Goal: Information Seeking & Learning: Learn about a topic

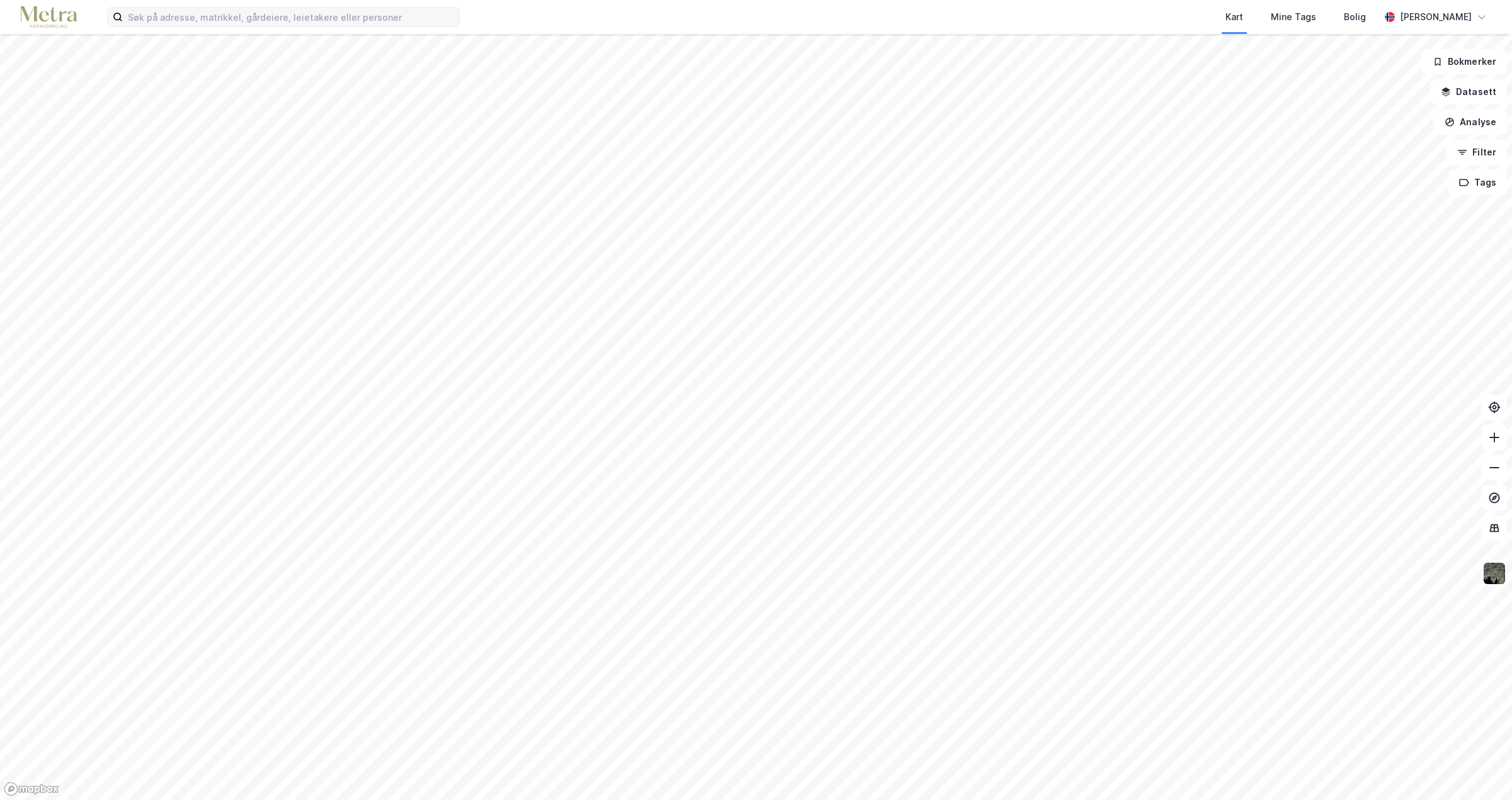
click at [190, 4] on div "Kart Mine Tags Bolig [PERSON_NAME]" at bounding box center [756, 17] width 1512 height 34
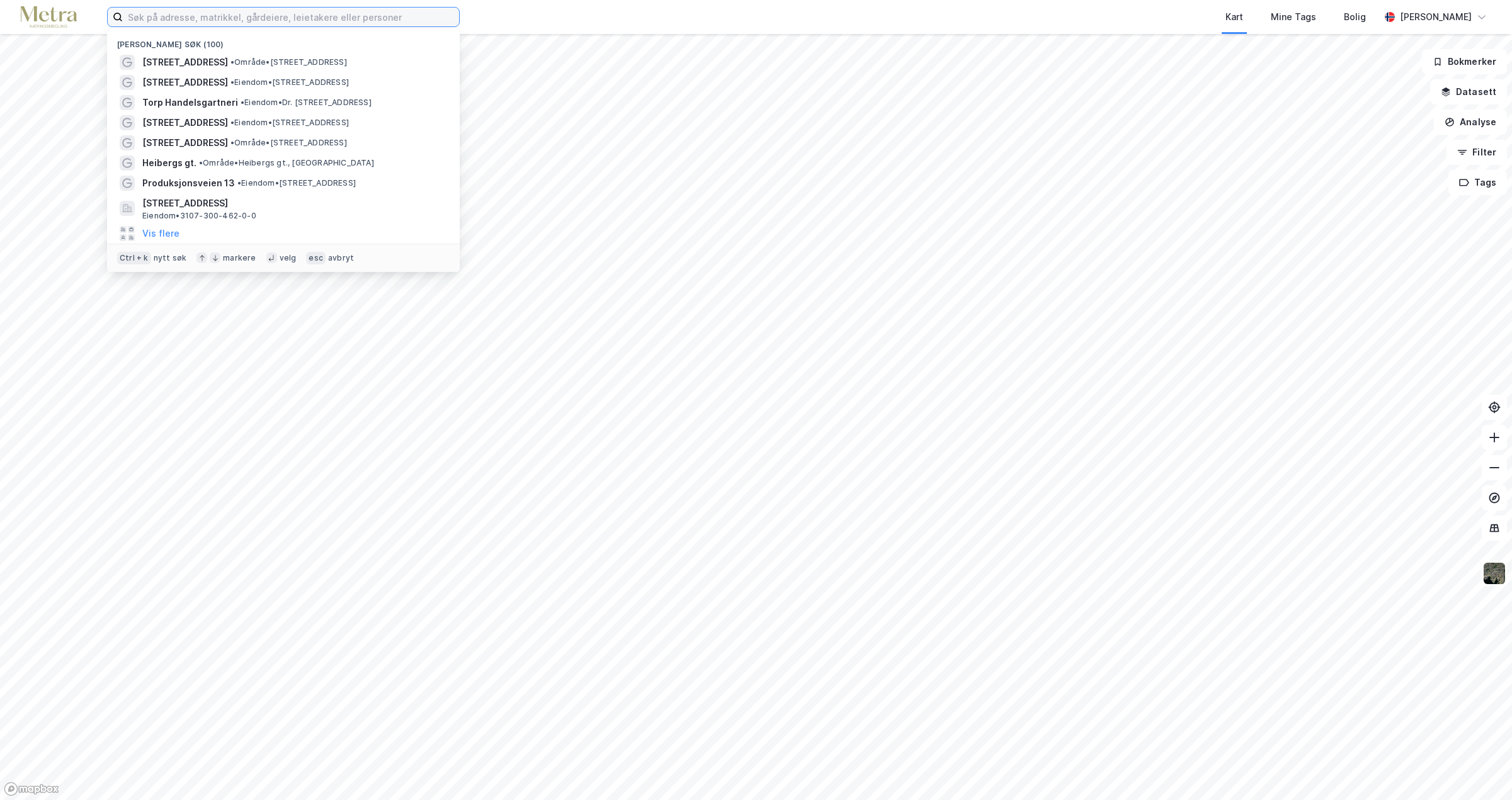
click at [171, 19] on input at bounding box center [291, 17] width 336 height 19
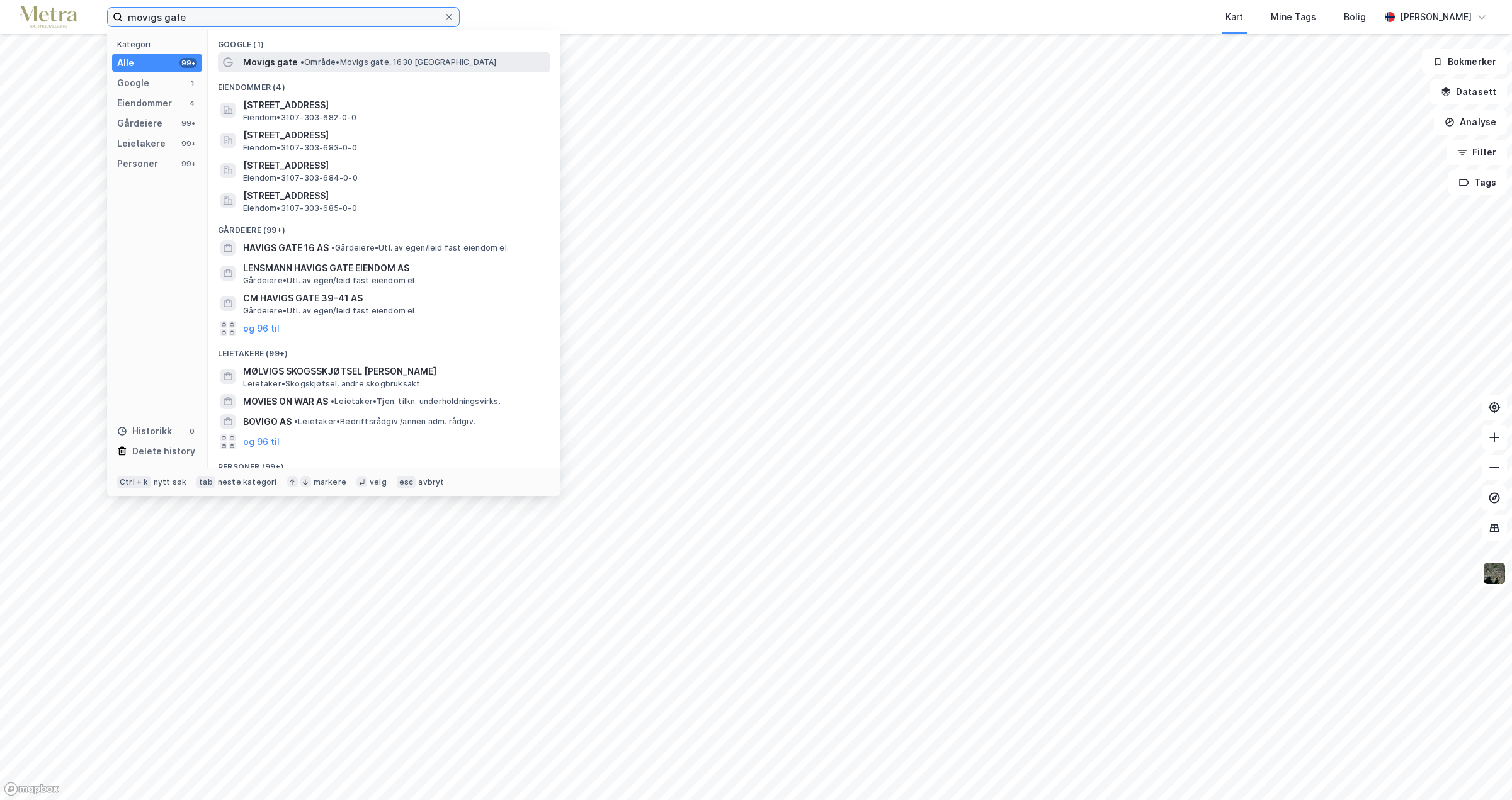
type input "movigs gate"
click at [336, 67] on div "Movigs gate • Område • [GEOGRAPHIC_DATA], 1630 [GEOGRAPHIC_DATA]" at bounding box center [395, 62] width 305 height 15
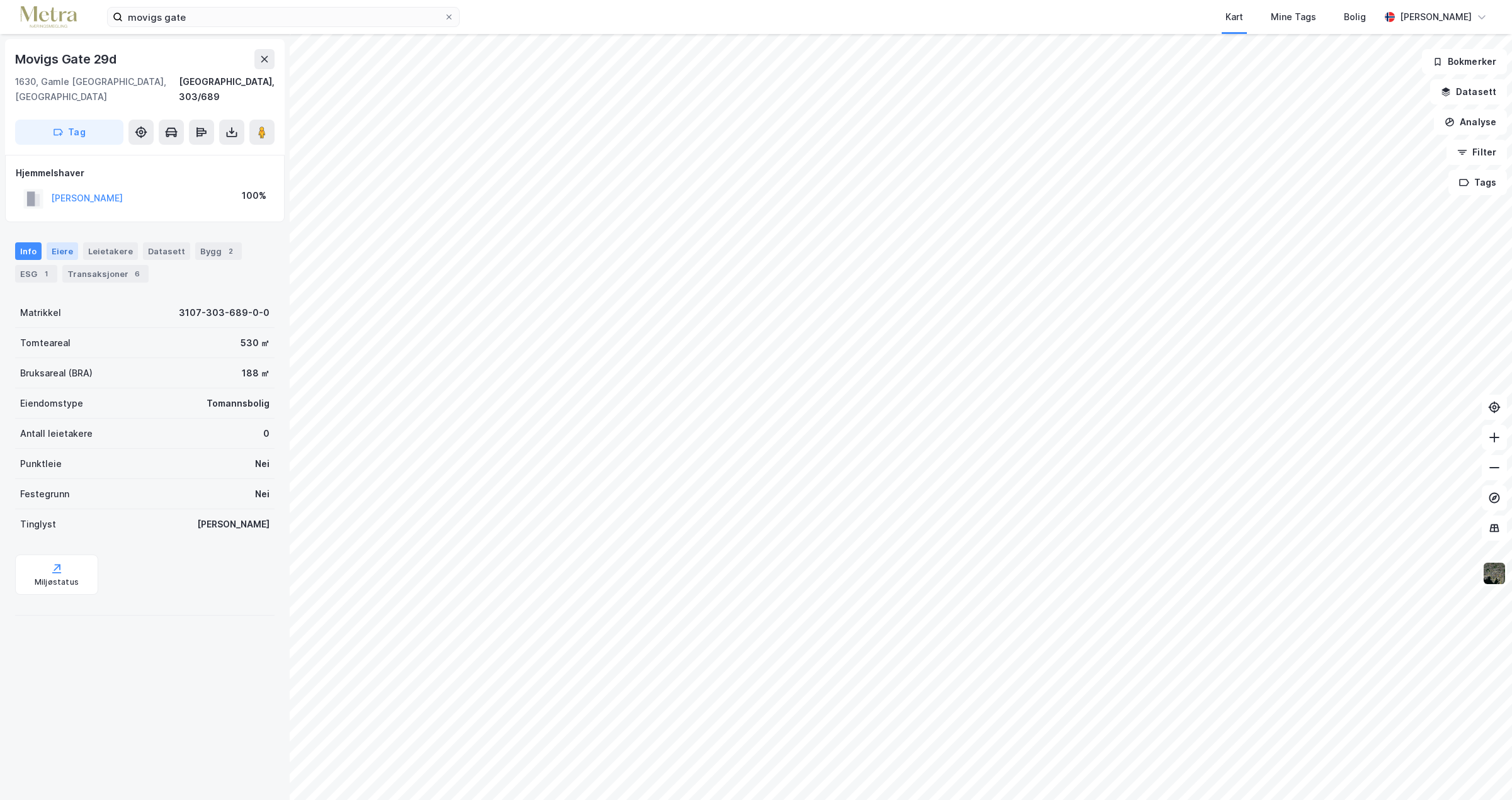
click at [58, 243] on div "Eiere" at bounding box center [62, 252] width 32 height 18
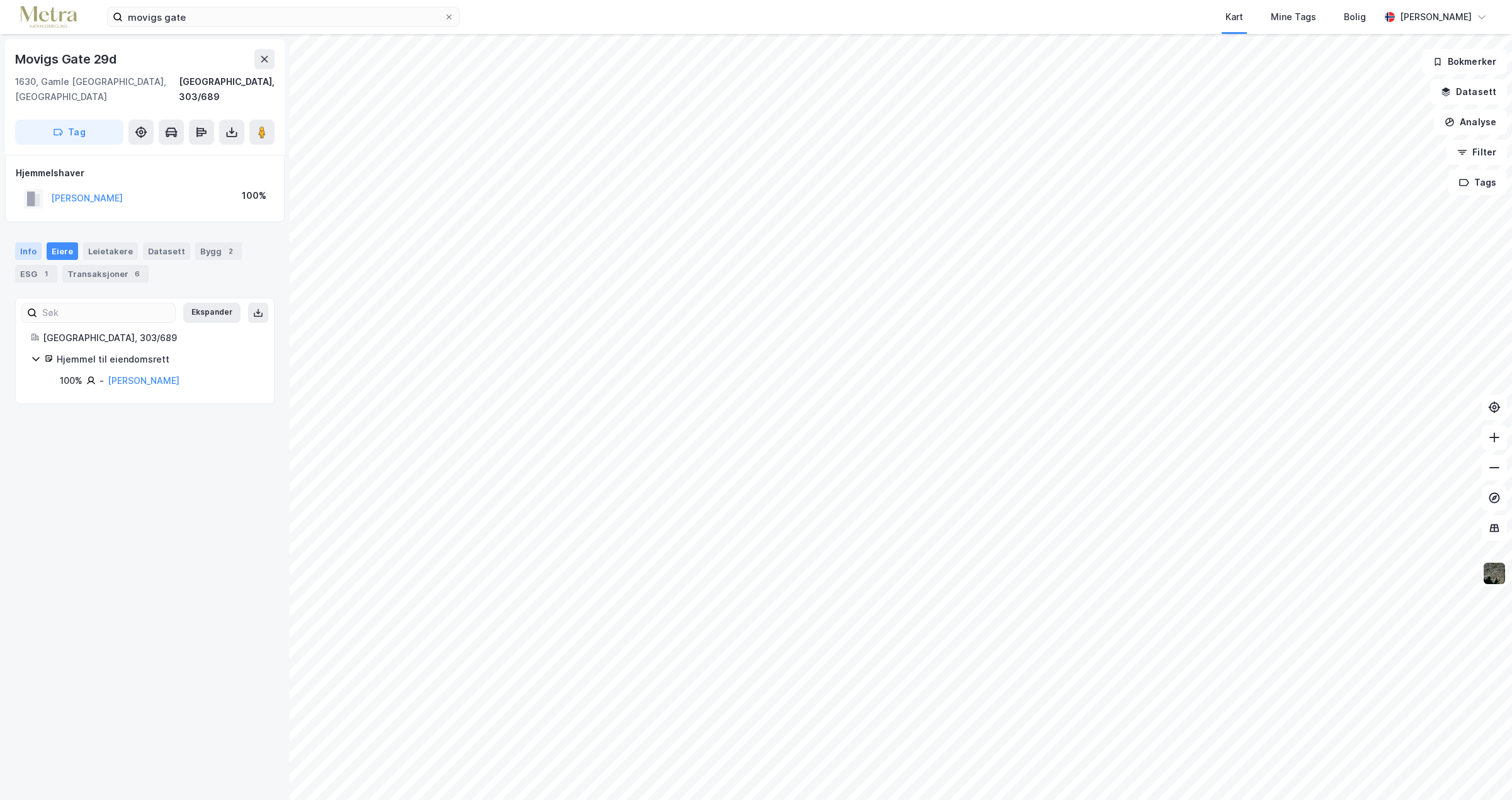
click at [30, 243] on div "Info" at bounding box center [28, 252] width 27 height 18
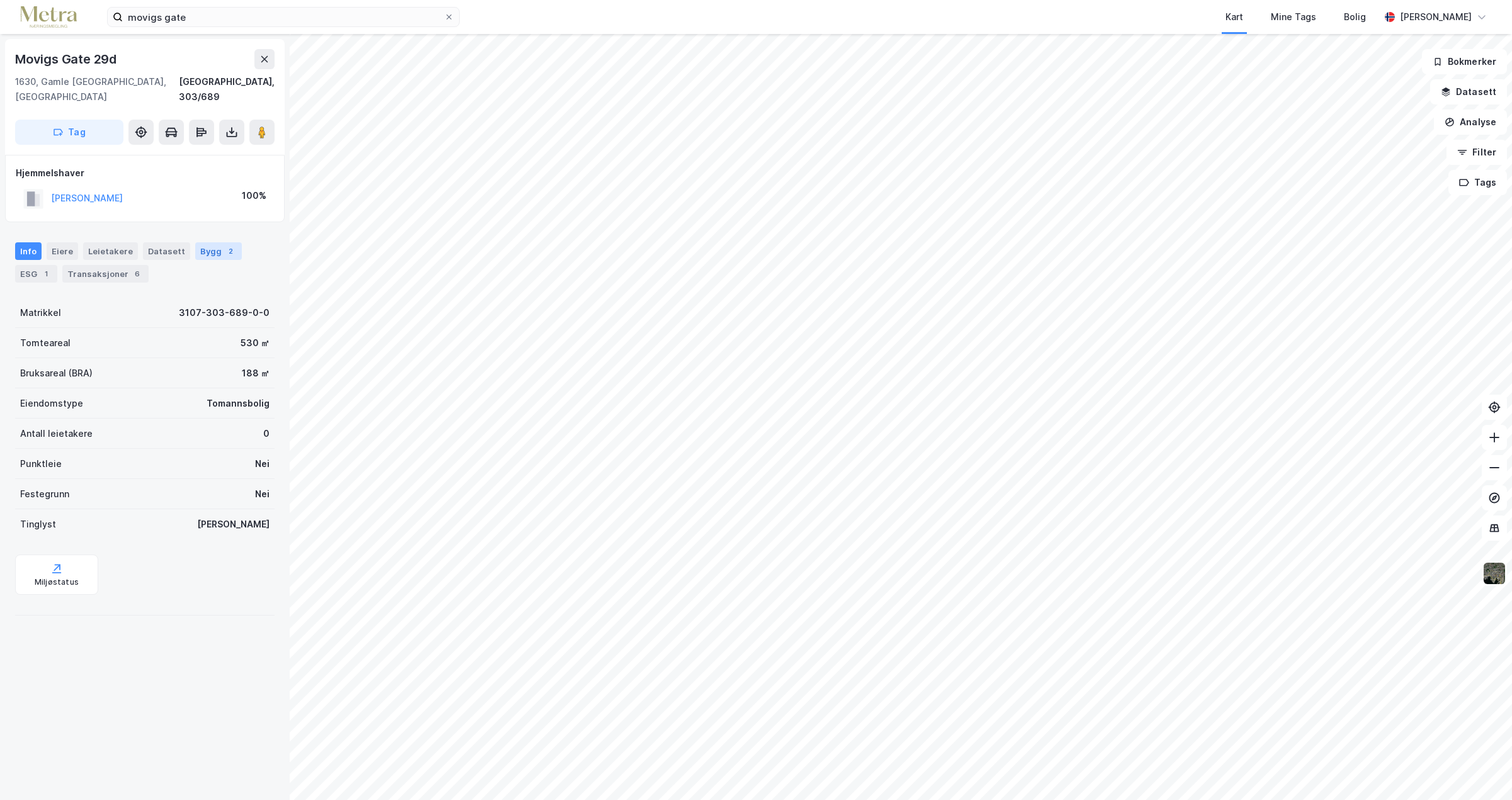
click at [200, 243] on div "Bygg 2" at bounding box center [218, 252] width 47 height 18
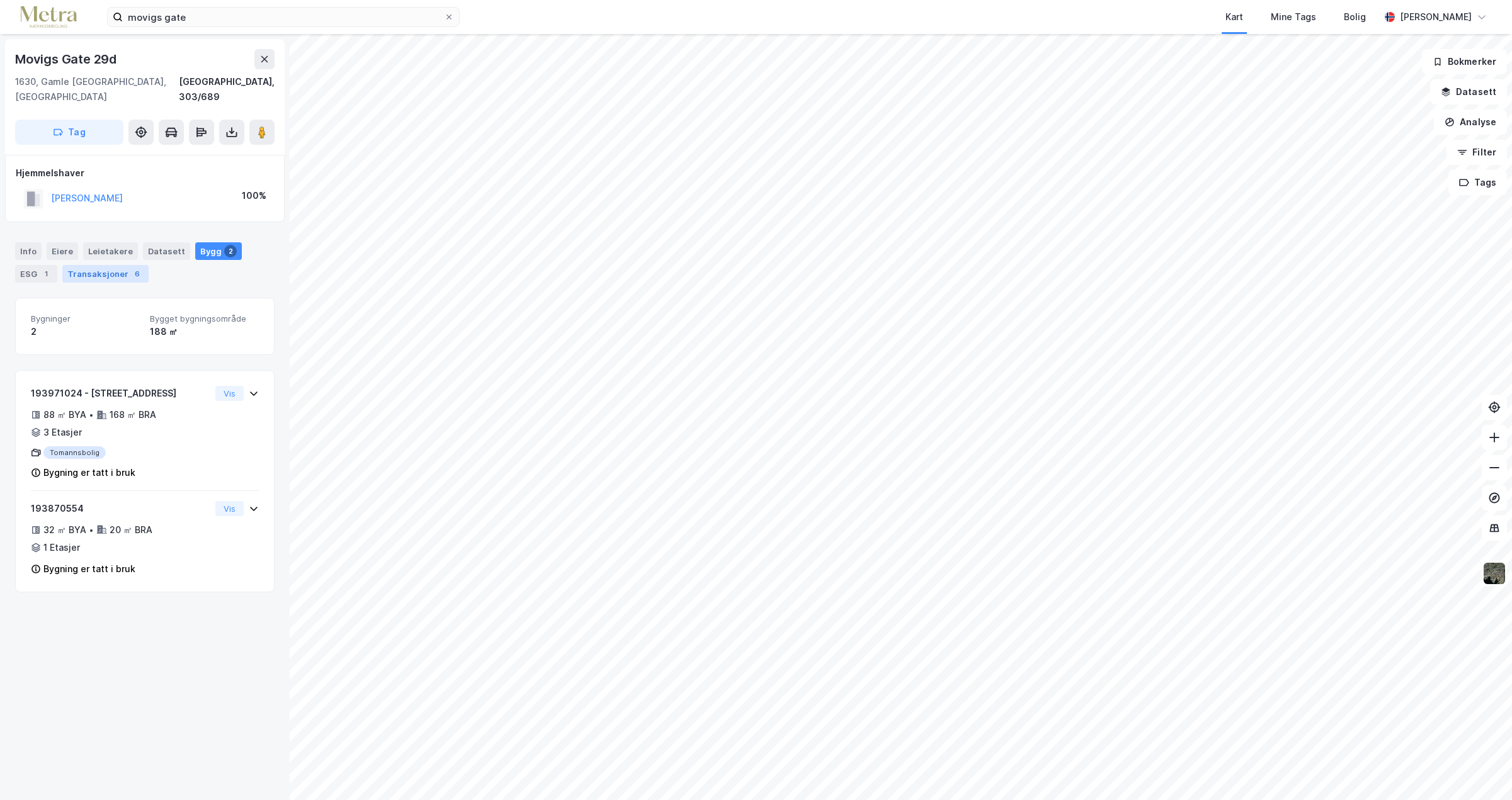
click at [103, 265] on div "Transaksjoner 6" at bounding box center [105, 274] width 87 height 18
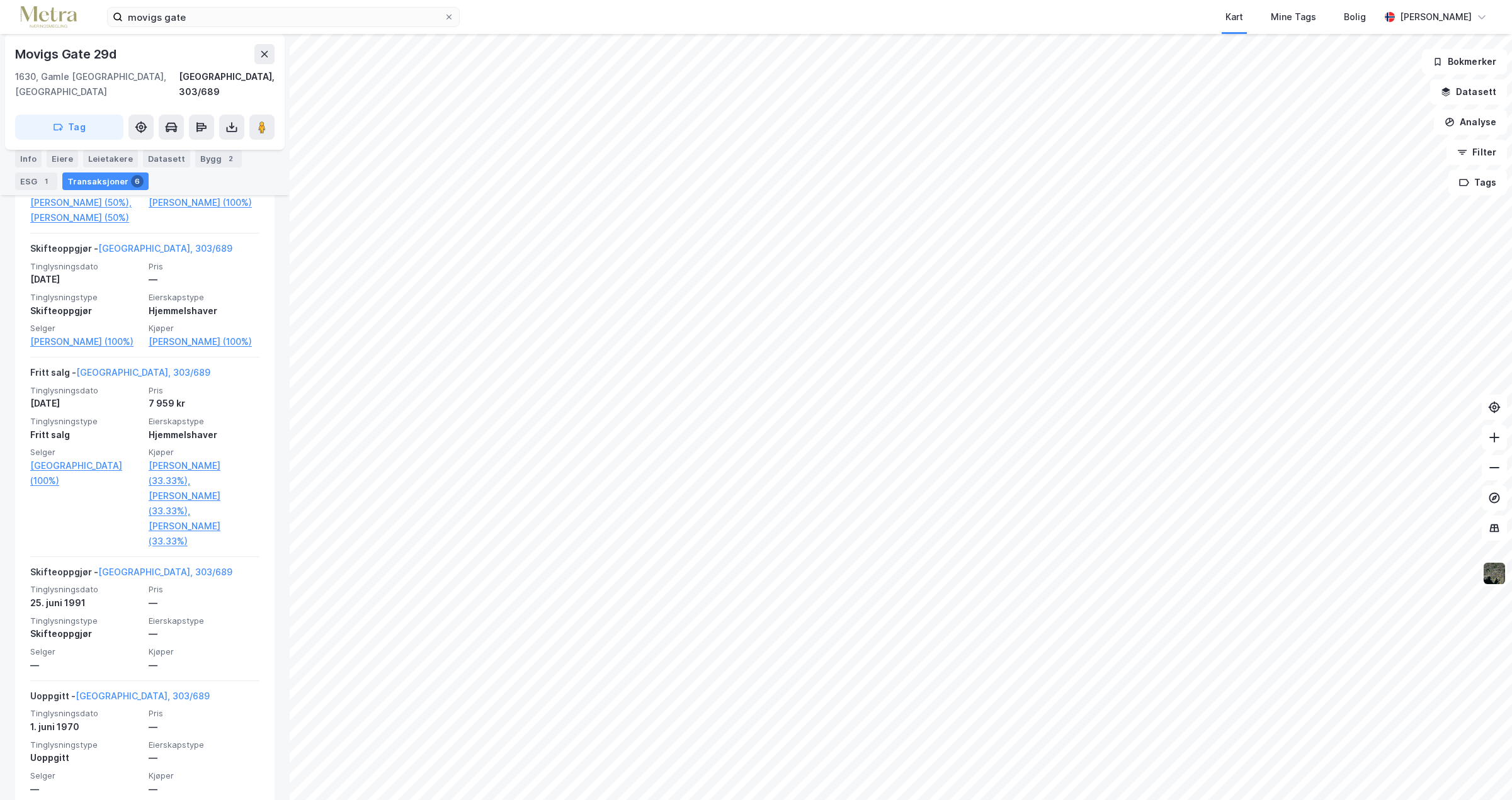
scroll to position [630, 0]
